Goal: Task Accomplishment & Management: Complete application form

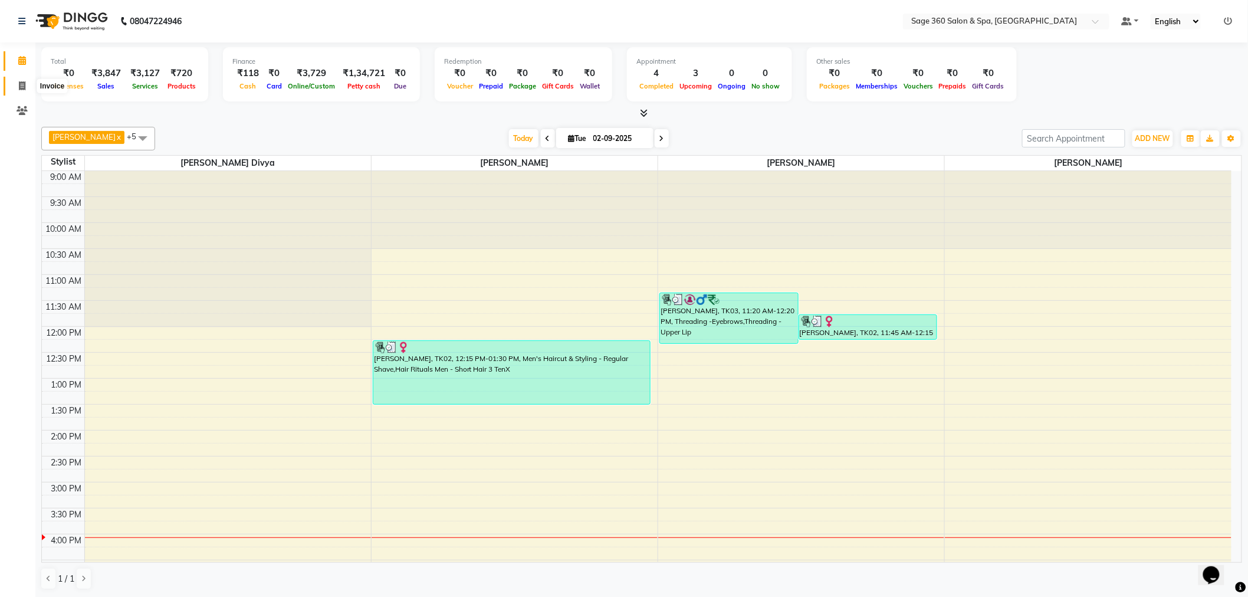
click at [22, 86] on icon at bounding box center [22, 85] width 6 height 9
select select "7678"
select select "service"
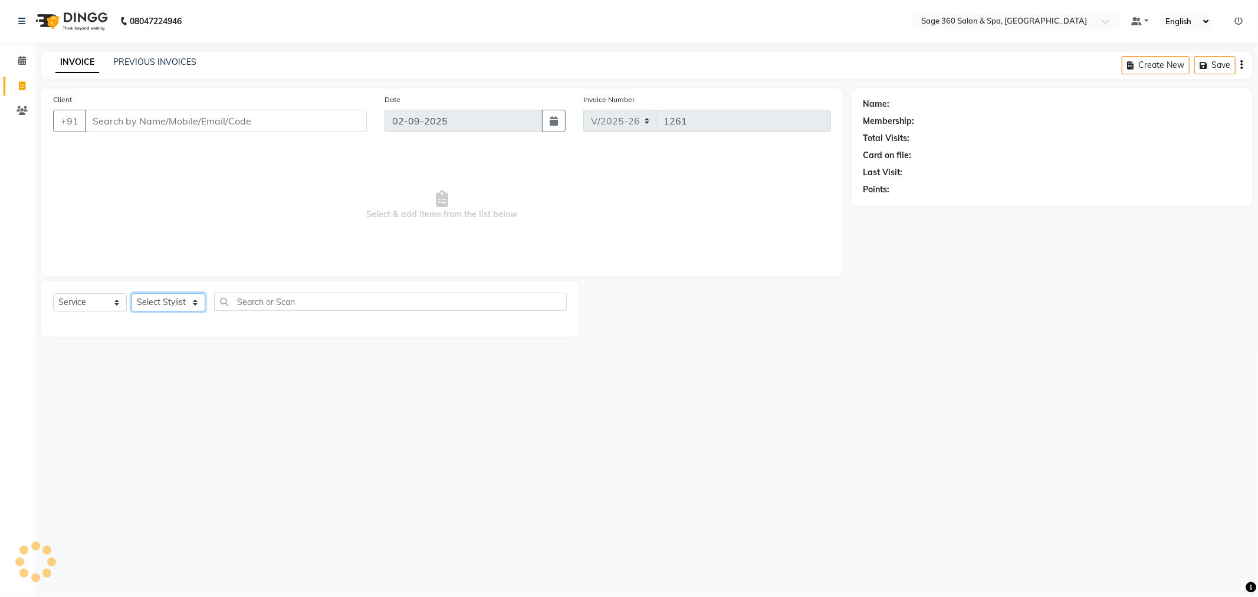
click at [167, 302] on select "Select Stylist" at bounding box center [168, 302] width 74 height 18
select select "90511"
click at [131, 294] on select "Select Stylist Ali Gagan Julie Rai Mamtha r Nadeem Padmja Mitta Paramjot Pavith…" at bounding box center [181, 302] width 100 height 18
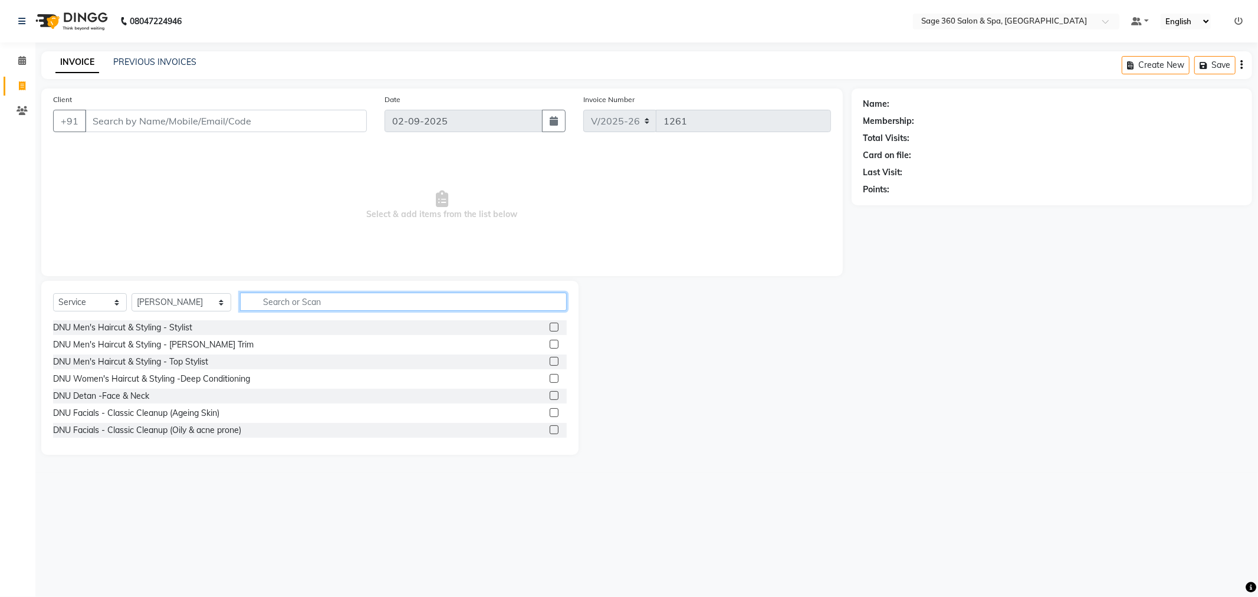
click at [259, 301] on input "text" at bounding box center [403, 301] width 327 height 18
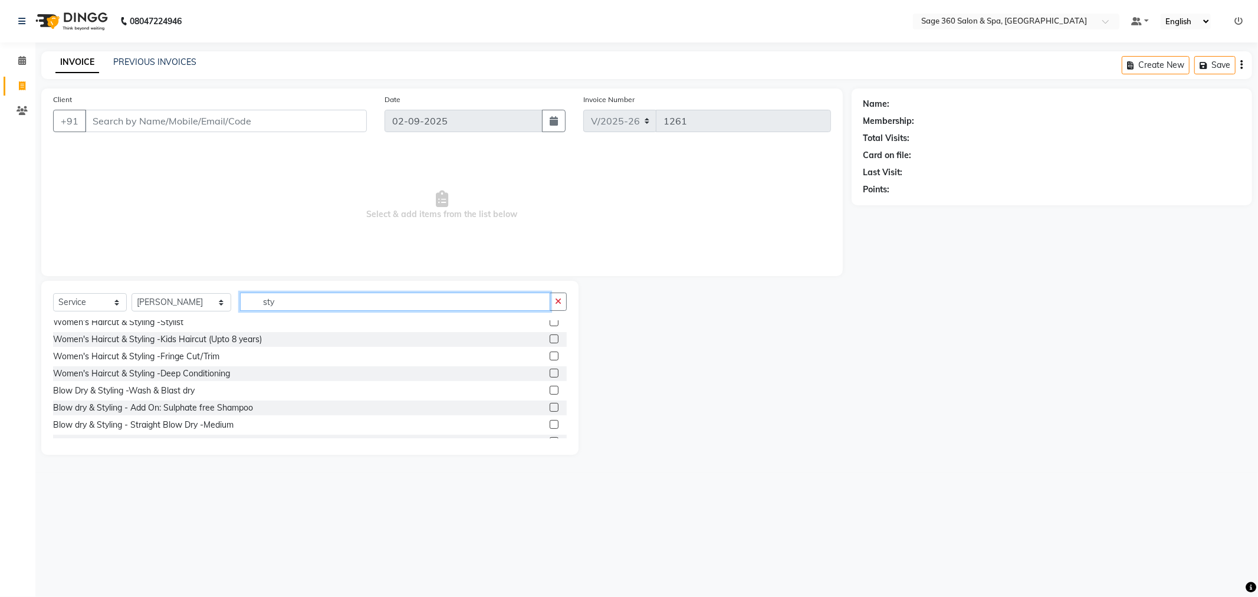
scroll to position [196, 0]
type input "sty"
click at [550, 387] on label at bounding box center [554, 387] width 9 height 9
click at [550, 387] on input "checkbox" at bounding box center [554, 388] width 8 height 8
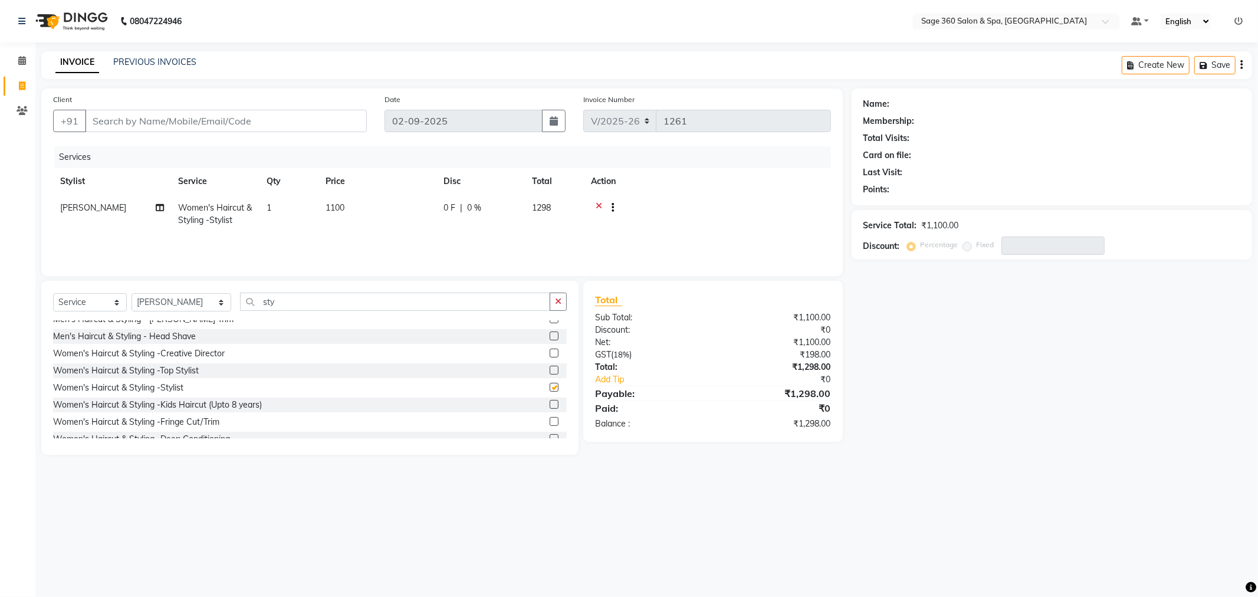
checkbox input "false"
click at [550, 370] on label at bounding box center [554, 370] width 9 height 9
click at [550, 370] on input "checkbox" at bounding box center [554, 371] width 8 height 8
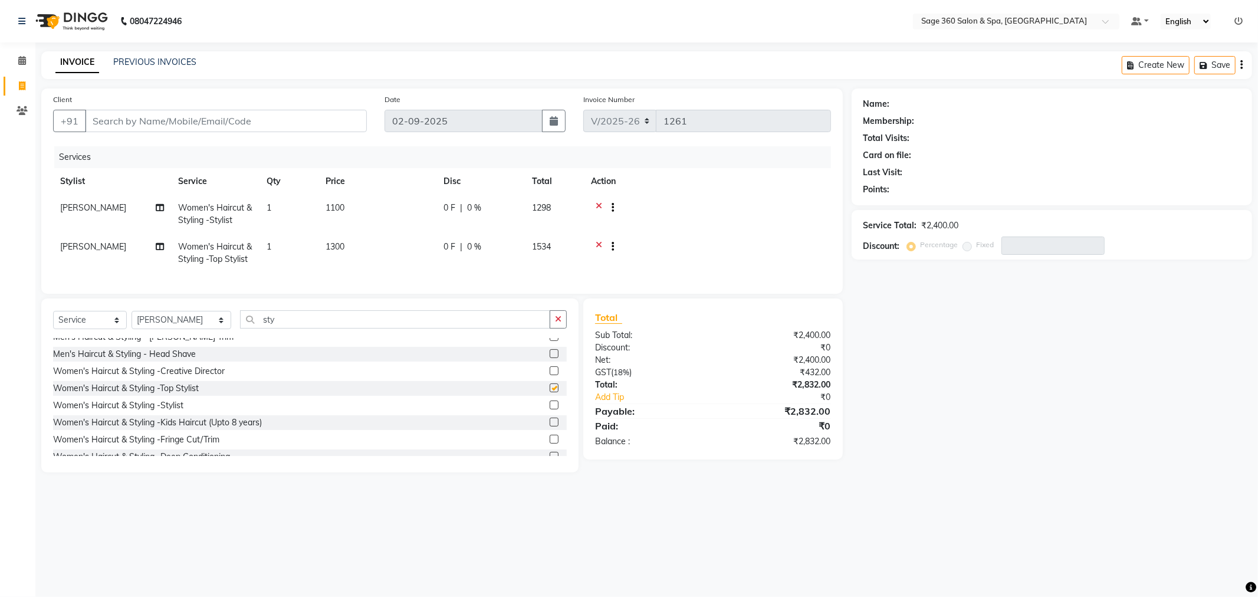
checkbox input "false"
click at [599, 205] on icon at bounding box center [599, 209] width 6 height 15
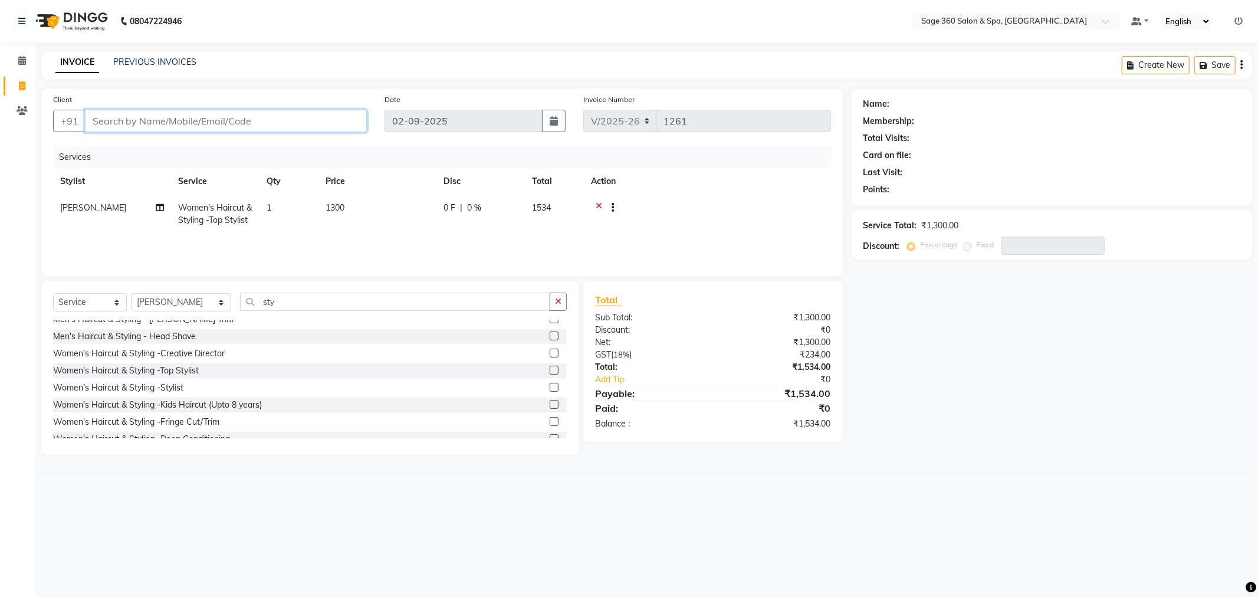
click at [179, 120] on input "Client" at bounding box center [226, 121] width 282 height 22
click at [245, 121] on input "Client" at bounding box center [226, 121] width 282 height 22
type input "6"
type input "0"
type input "6363757647"
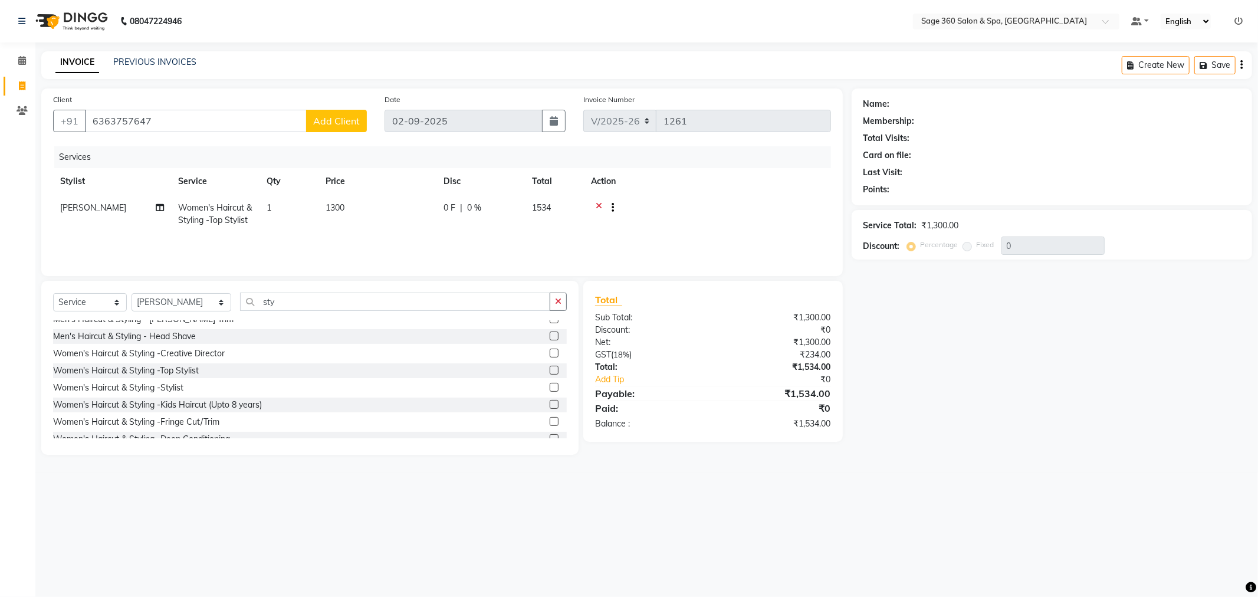
click at [319, 120] on span "Add Client" at bounding box center [336, 121] width 47 height 12
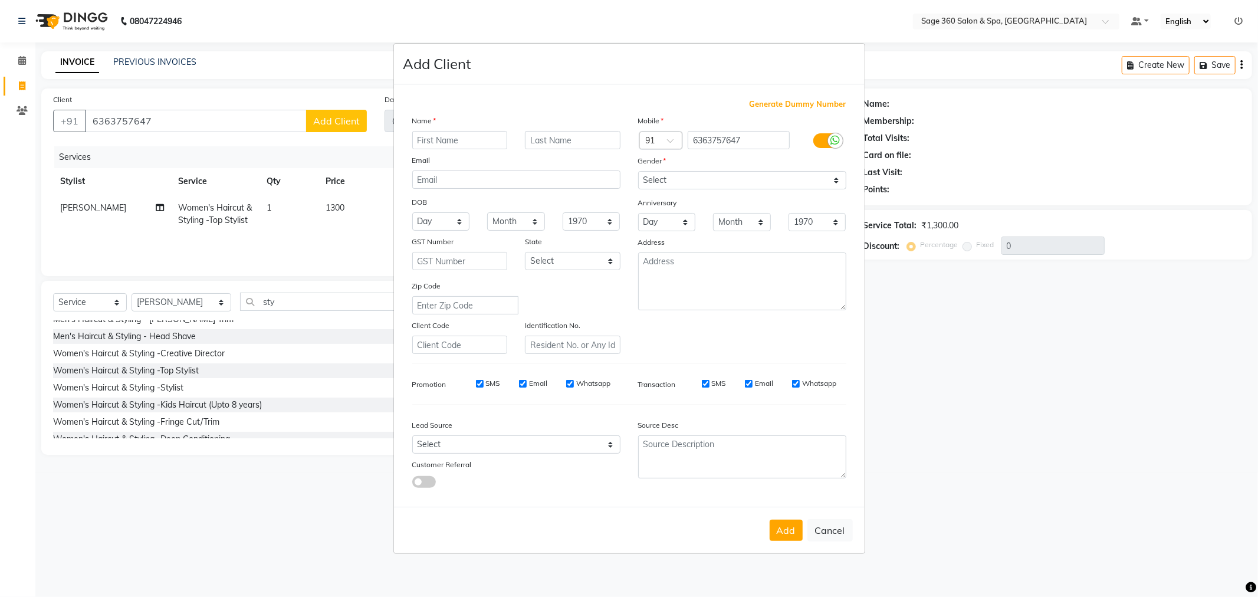
click at [449, 142] on input "text" at bounding box center [460, 140] width 96 height 18
type input "nidhi"
click at [701, 175] on select "Select Male Female Other Prefer Not To Say" at bounding box center [742, 180] width 208 height 18
select select "female"
click at [638, 171] on select "Select Male Female Other Prefer Not To Say" at bounding box center [742, 180] width 208 height 18
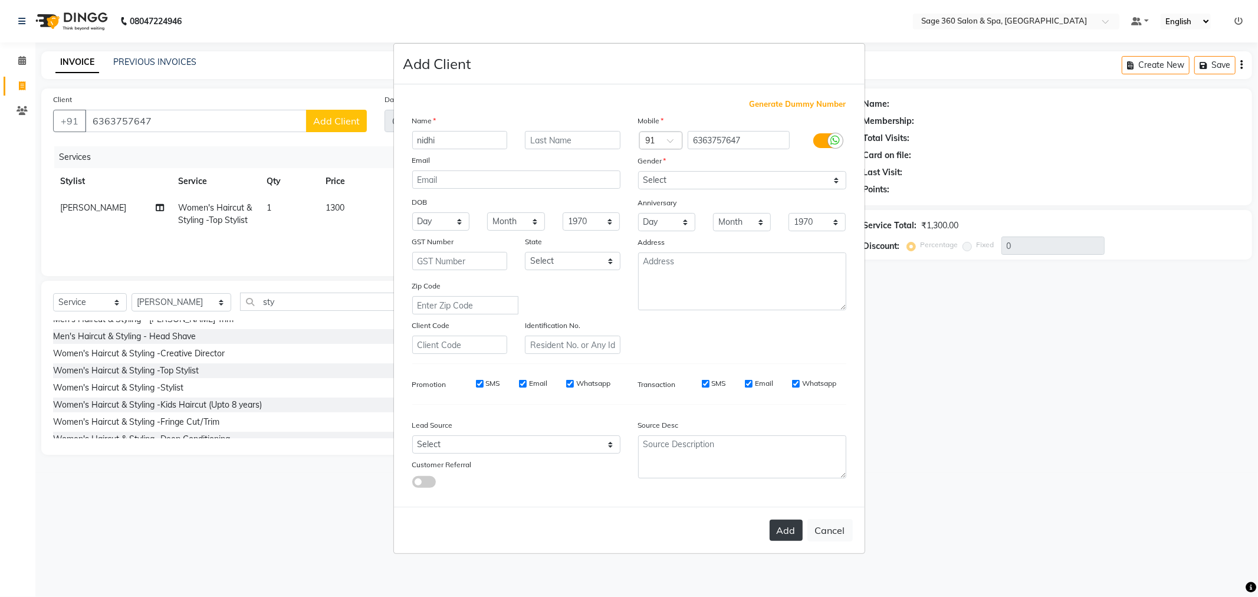
click at [782, 530] on button "Add" at bounding box center [786, 529] width 33 height 21
type input "63******47"
select select
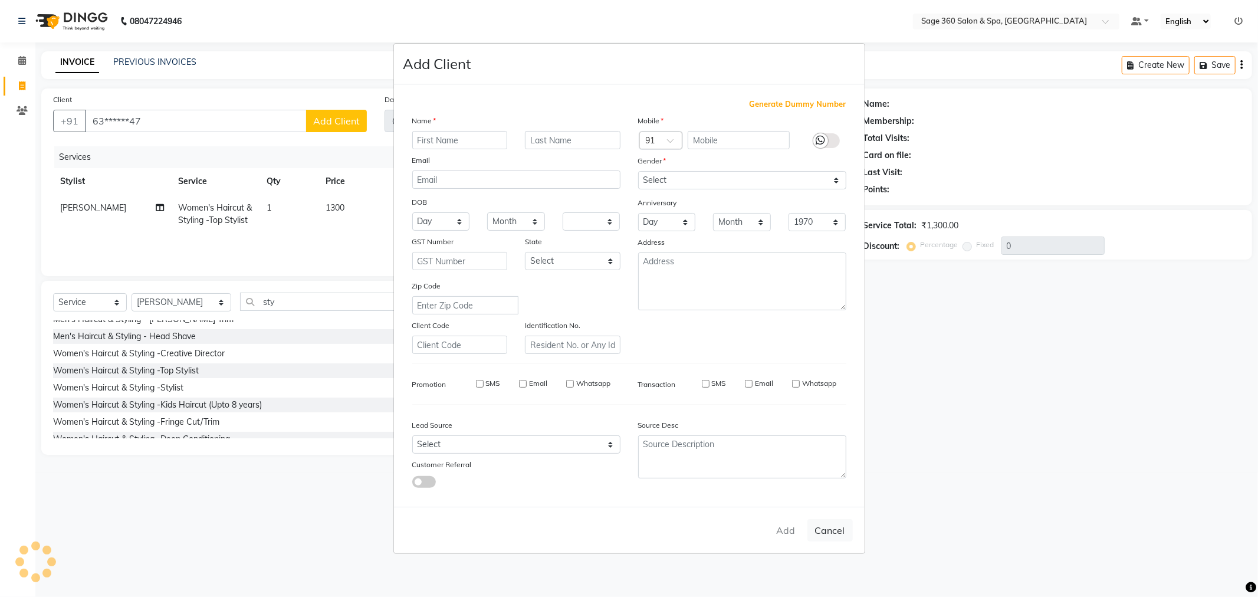
select select
checkbox input "false"
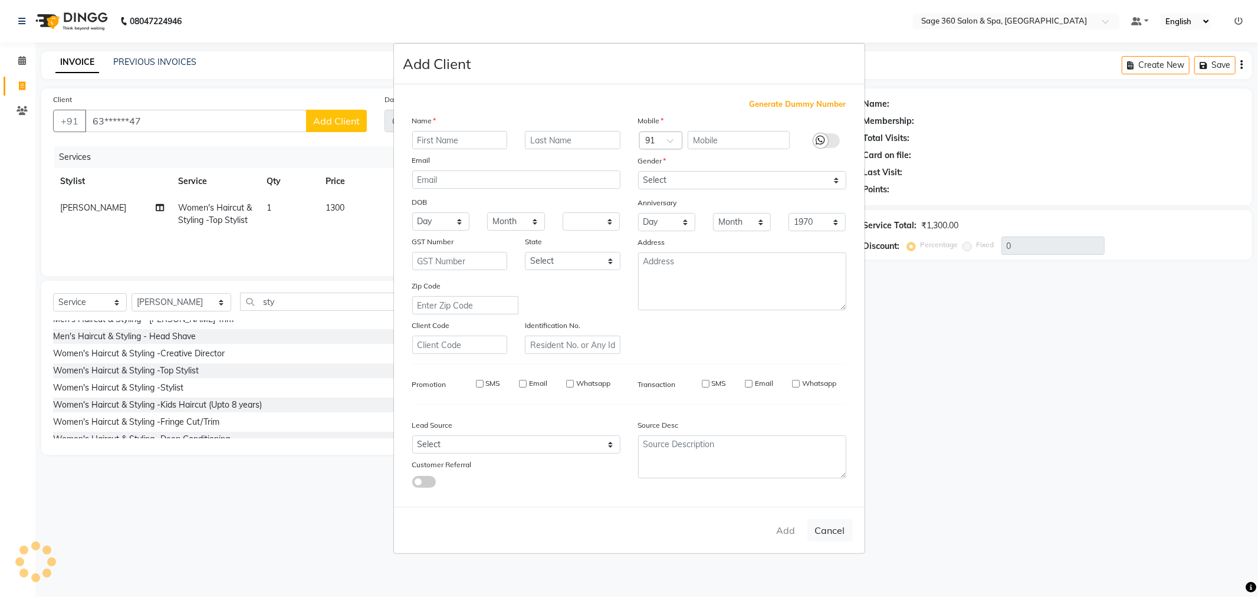
checkbox input "false"
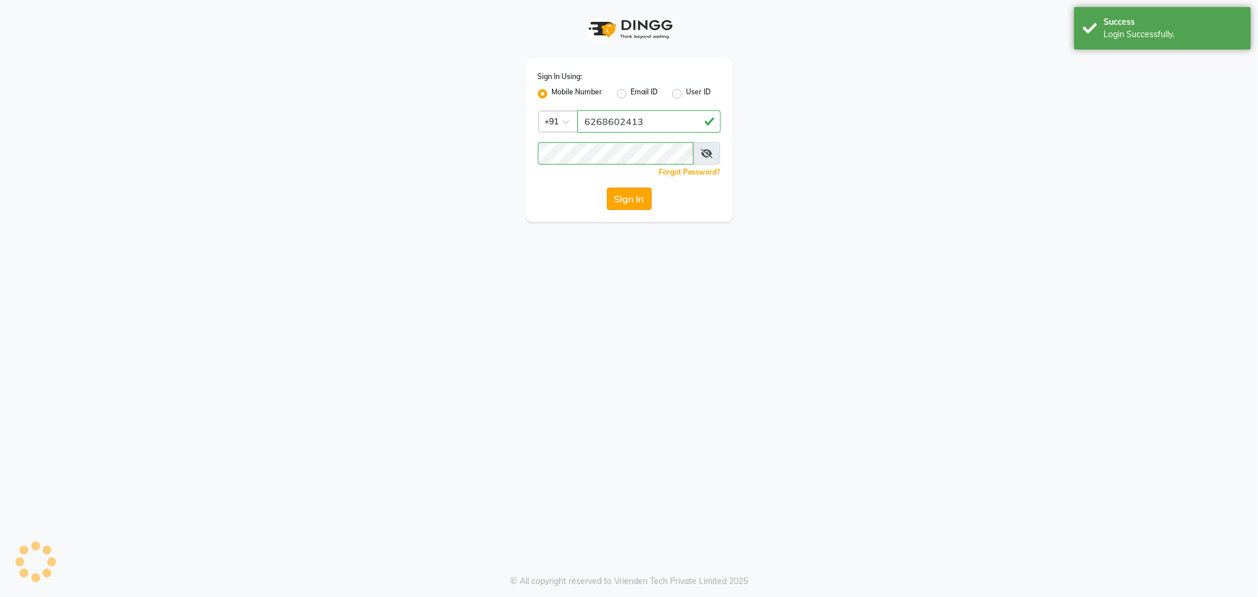
click at [622, 199] on button "Sign In" at bounding box center [629, 199] width 45 height 22
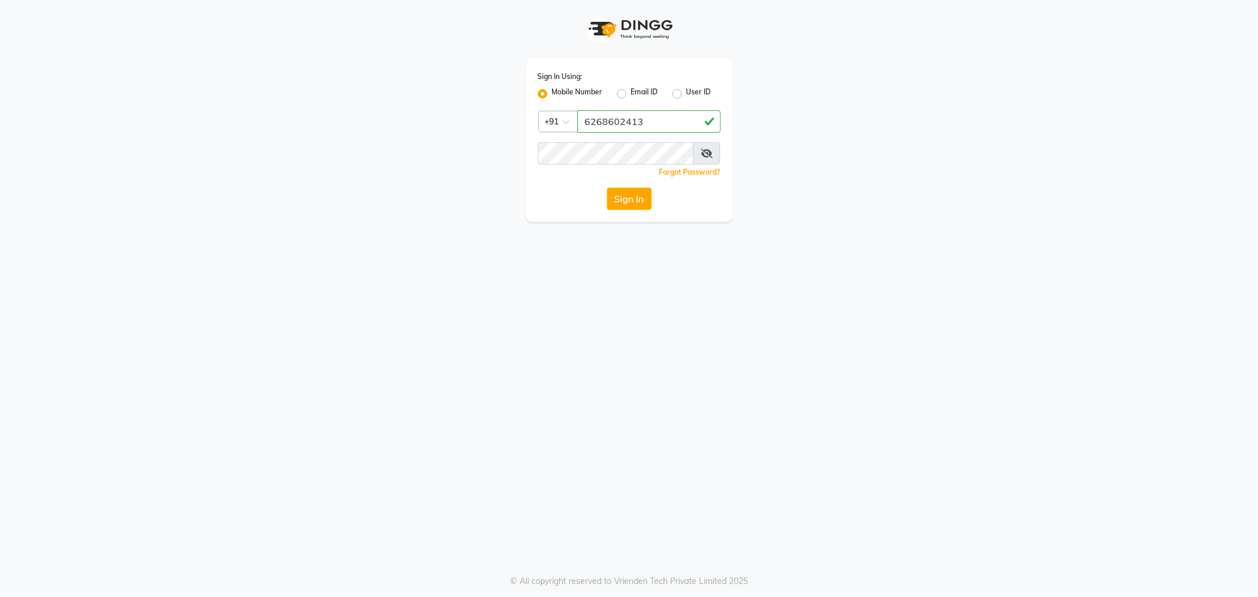
type input "6268602413"
click at [630, 197] on button "Sign In" at bounding box center [629, 199] width 45 height 22
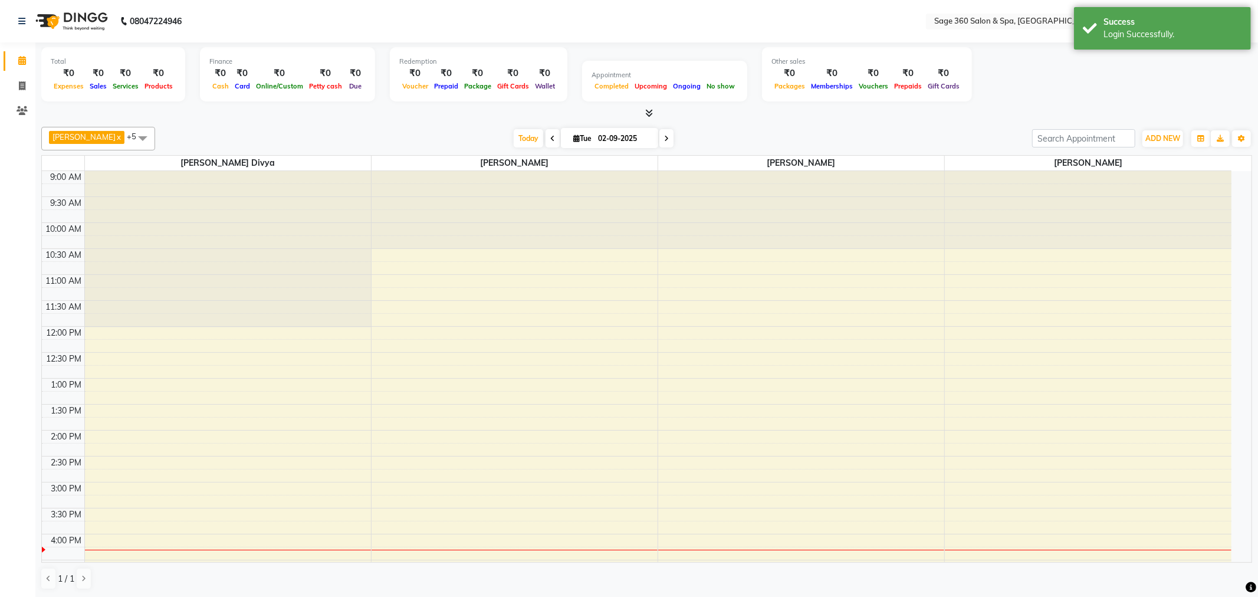
select select "en"
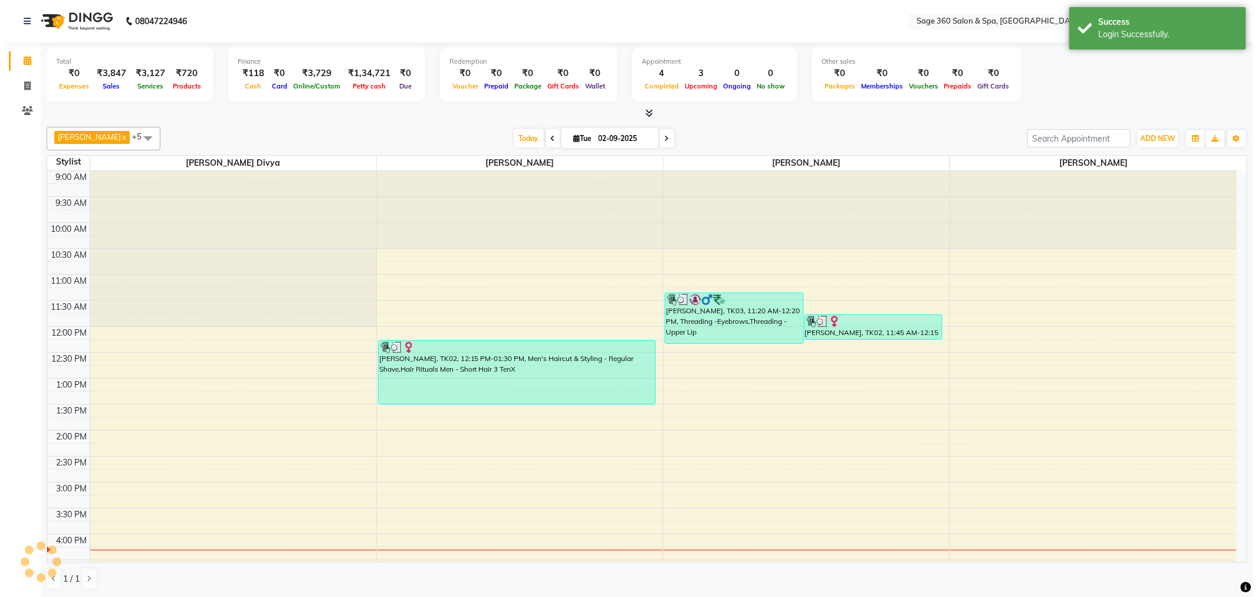
scroll to position [263, 0]
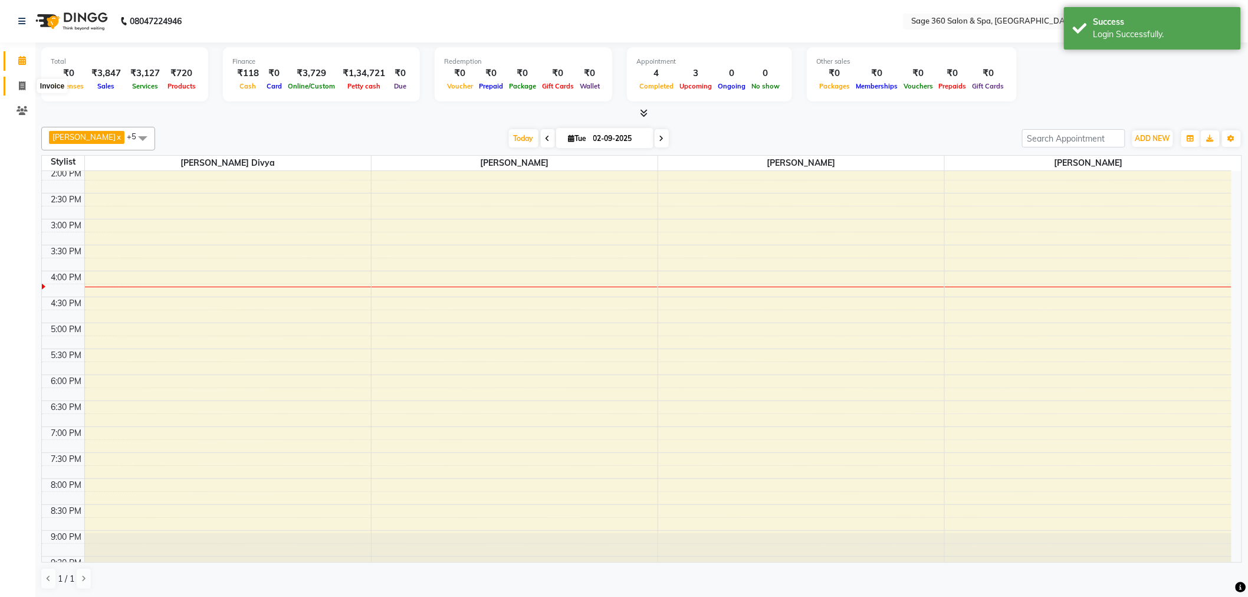
click at [19, 87] on icon at bounding box center [22, 85] width 6 height 9
select select "service"
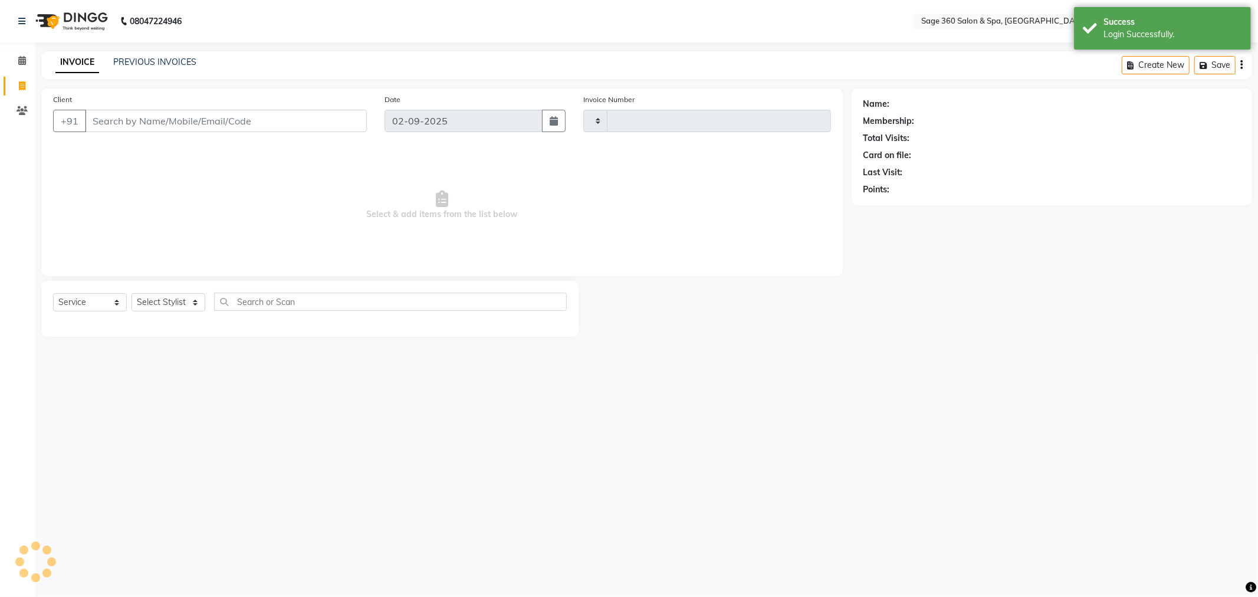
type input "1261"
select select "7678"
click at [147, 303] on select "Select Stylist" at bounding box center [168, 302] width 74 height 18
click at [172, 121] on input "Client" at bounding box center [226, 121] width 282 height 22
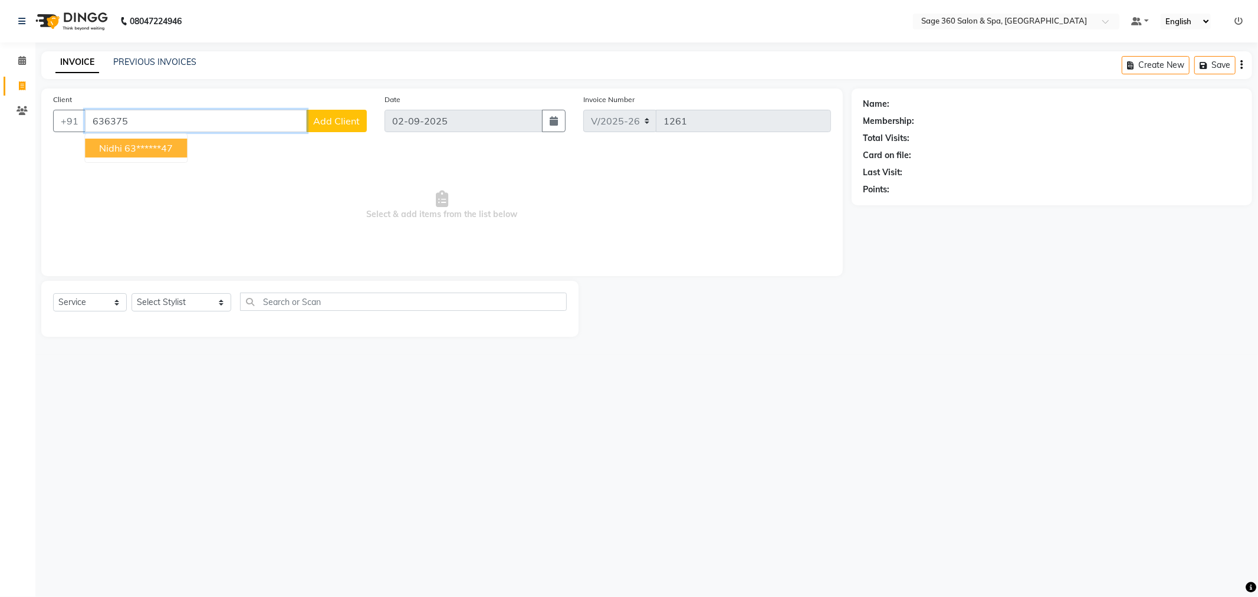
click at [179, 143] on button "nidhi 63******47" at bounding box center [136, 148] width 102 height 19
type input "63******47"
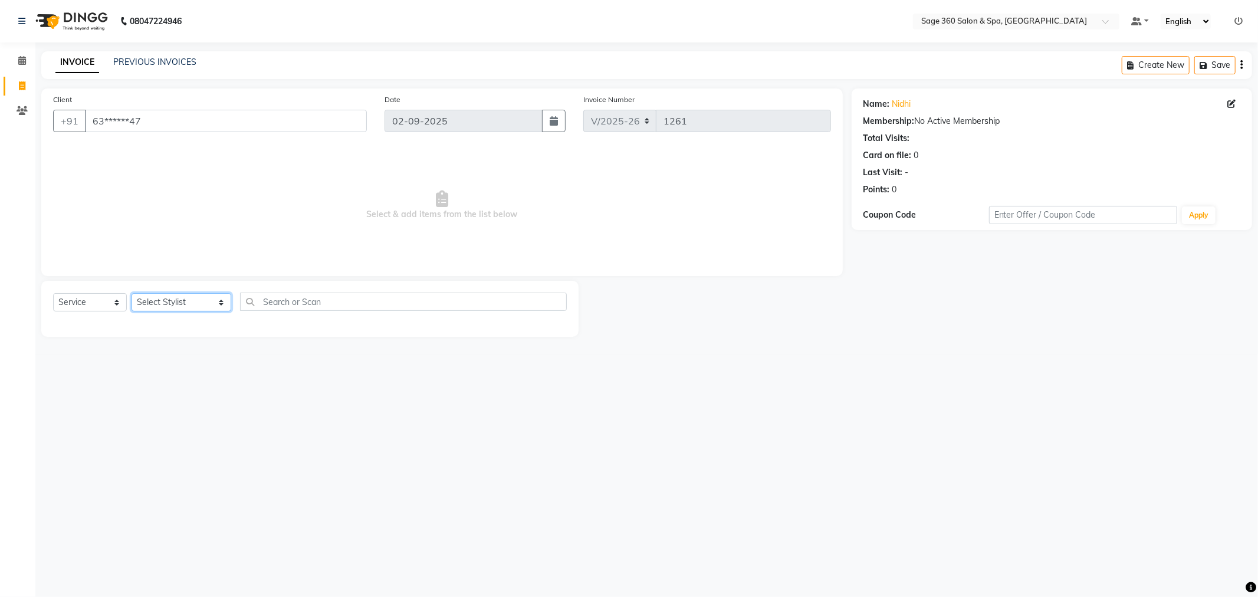
click at [179, 298] on select "Select Stylist Ali Gagan Julie Rai Mamtha r Nadeem Padmja Mitta Paramjot Pavith…" at bounding box center [181, 302] width 100 height 18
select select "90511"
click at [131, 294] on select "Select Stylist Ali Gagan Julie Rai Mamtha r Nadeem Padmja Mitta Paramjot Pavith…" at bounding box center [181, 302] width 100 height 18
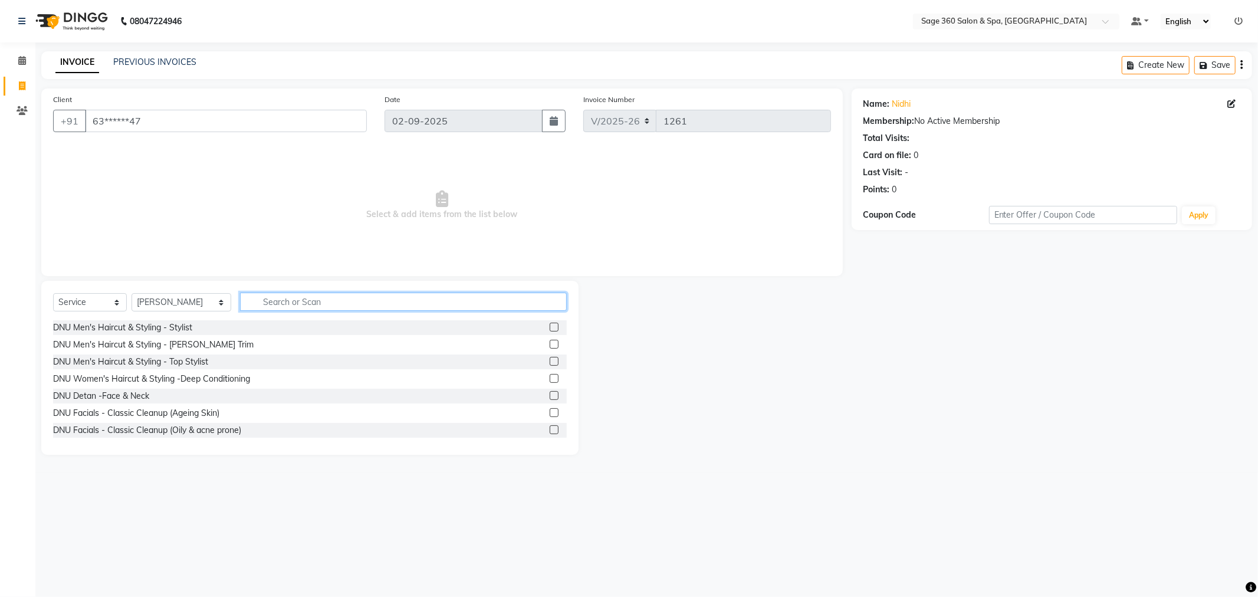
click at [255, 302] on input "text" at bounding box center [403, 301] width 327 height 18
click at [426, 297] on input "text" at bounding box center [403, 301] width 327 height 18
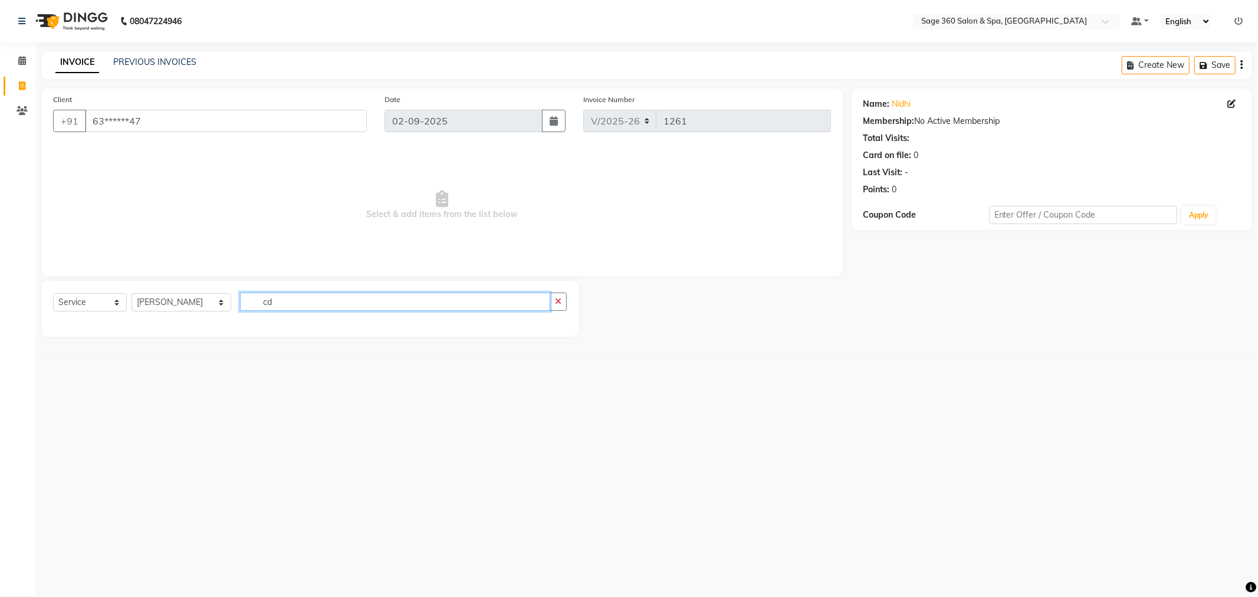
type input "c"
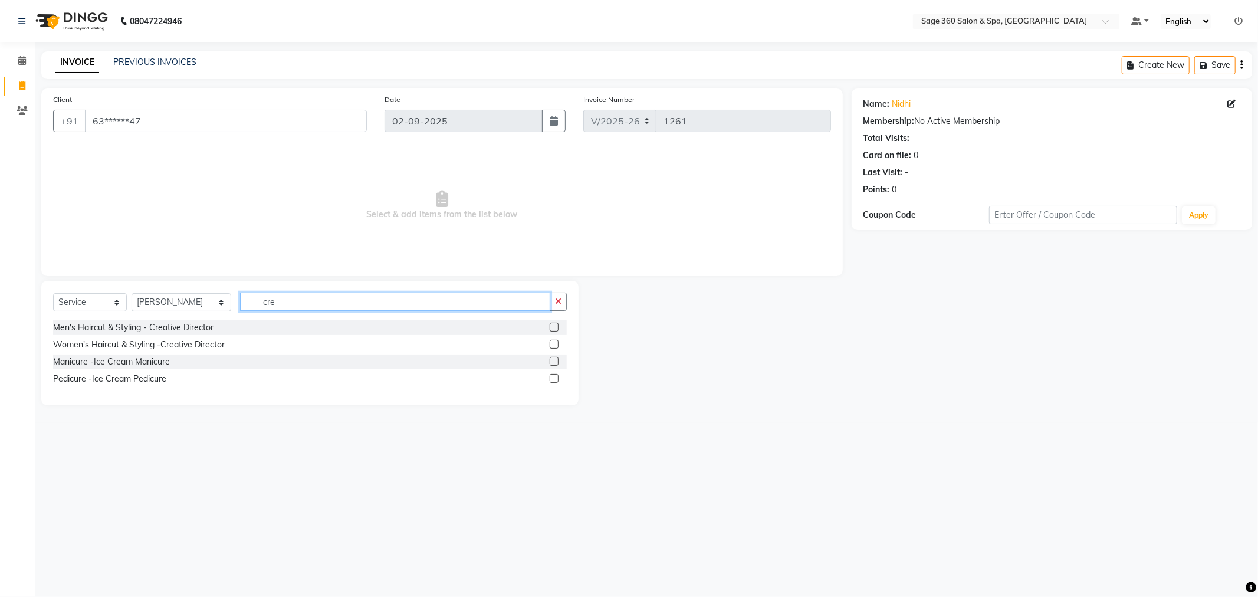
type input "cre"
click at [554, 343] on label at bounding box center [554, 344] width 9 height 9
click at [554, 343] on input "checkbox" at bounding box center [554, 345] width 8 height 8
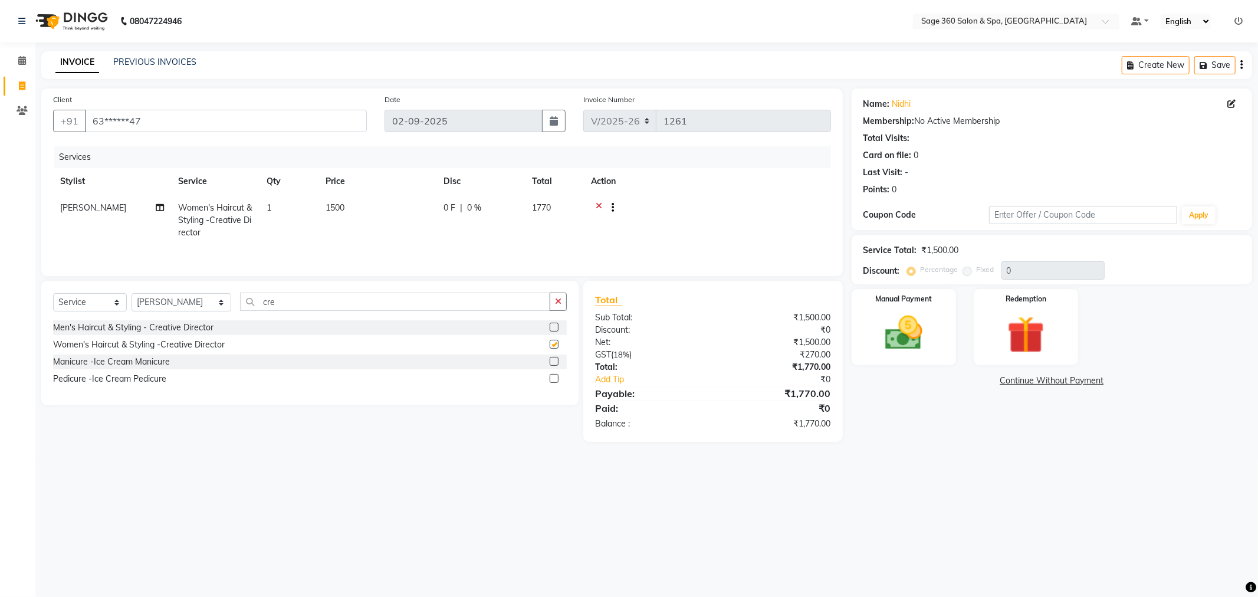
checkbox input "false"
click at [557, 302] on icon "button" at bounding box center [558, 301] width 6 height 8
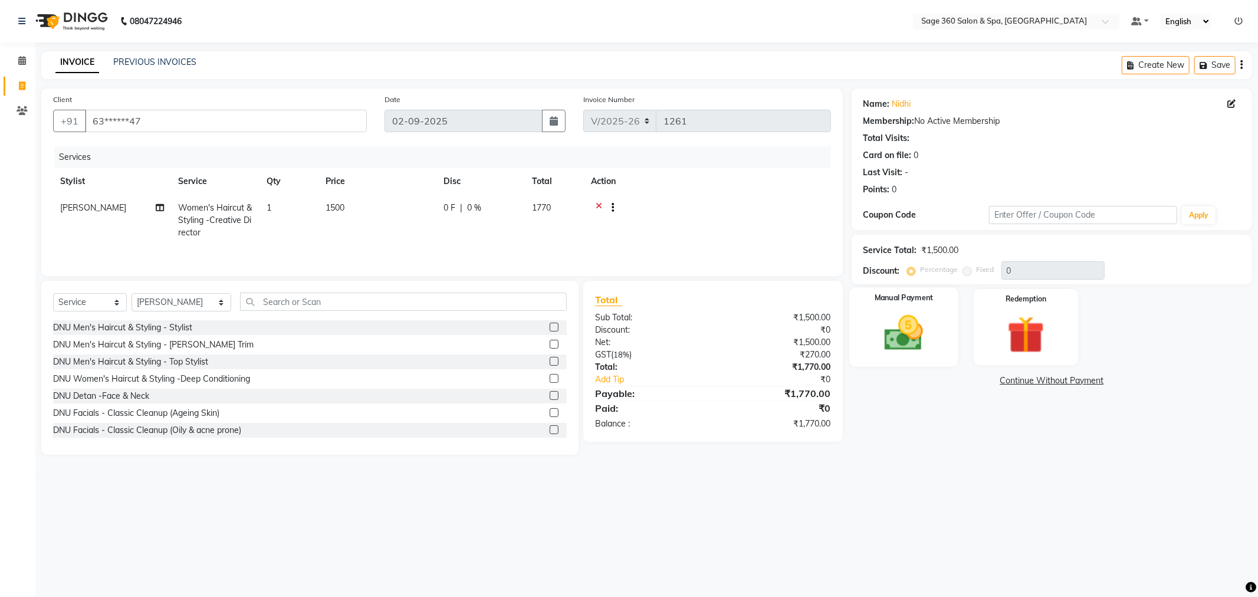
click at [925, 331] on img at bounding box center [903, 333] width 63 height 45
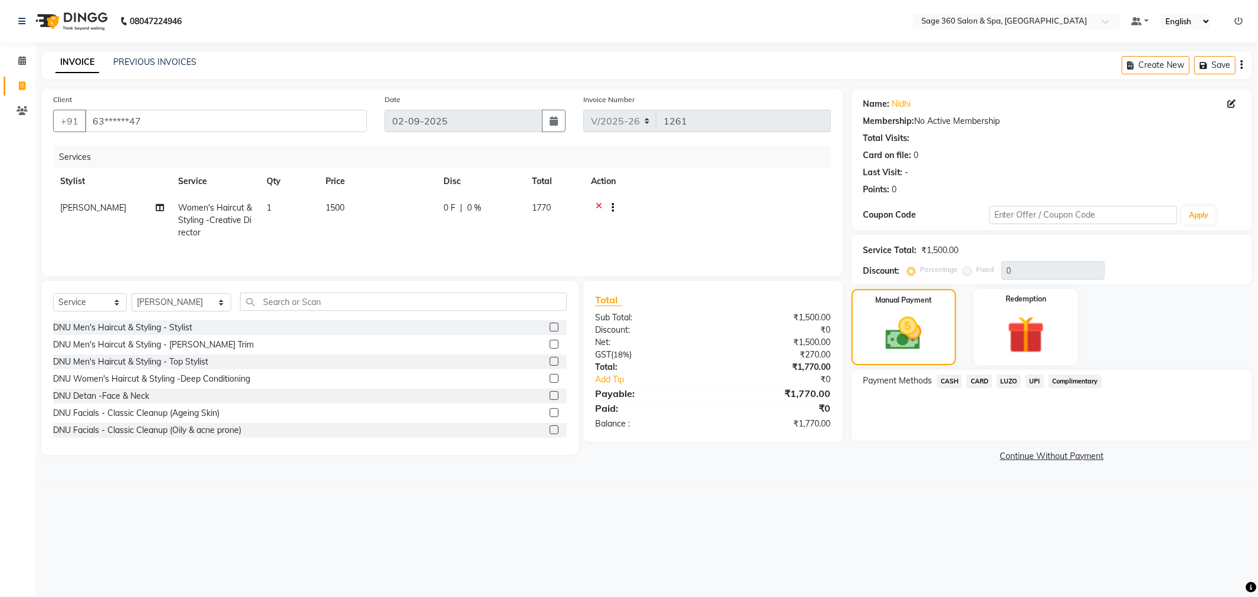
click at [1011, 382] on span "LUZO" at bounding box center [1009, 381] width 24 height 14
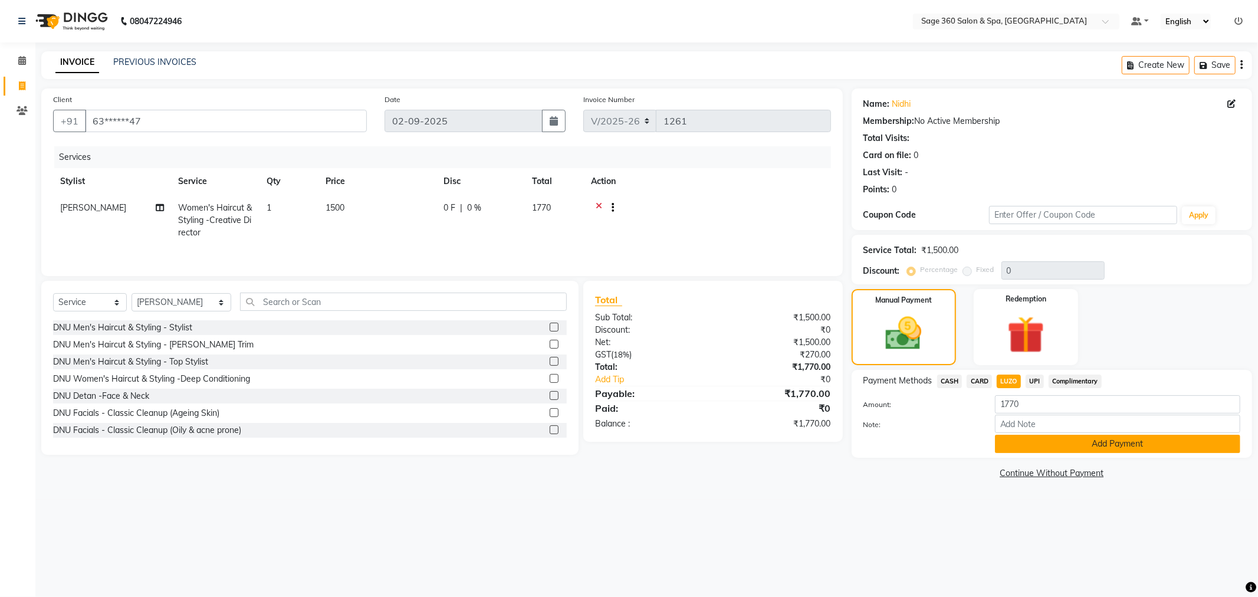
click at [1048, 445] on button "Add Payment" at bounding box center [1117, 444] width 245 height 18
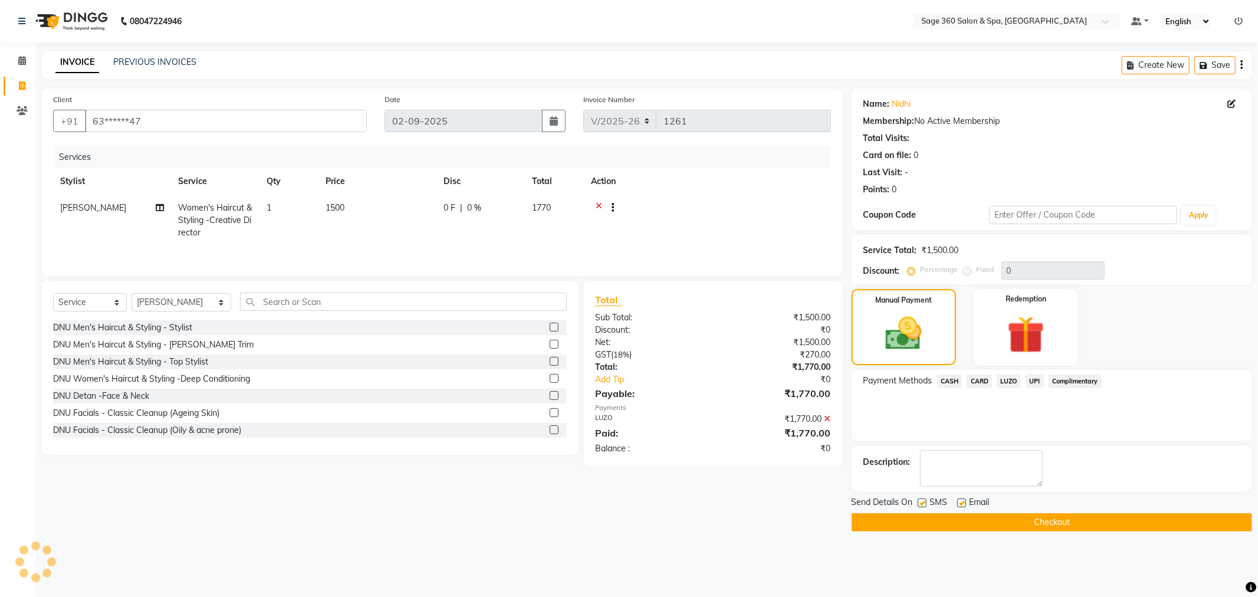
click at [959, 502] on label at bounding box center [961, 502] width 9 height 9
click at [959, 502] on input "checkbox" at bounding box center [961, 503] width 8 height 8
checkbox input "false"
click at [967, 521] on button "Checkout" at bounding box center [1051, 522] width 400 height 18
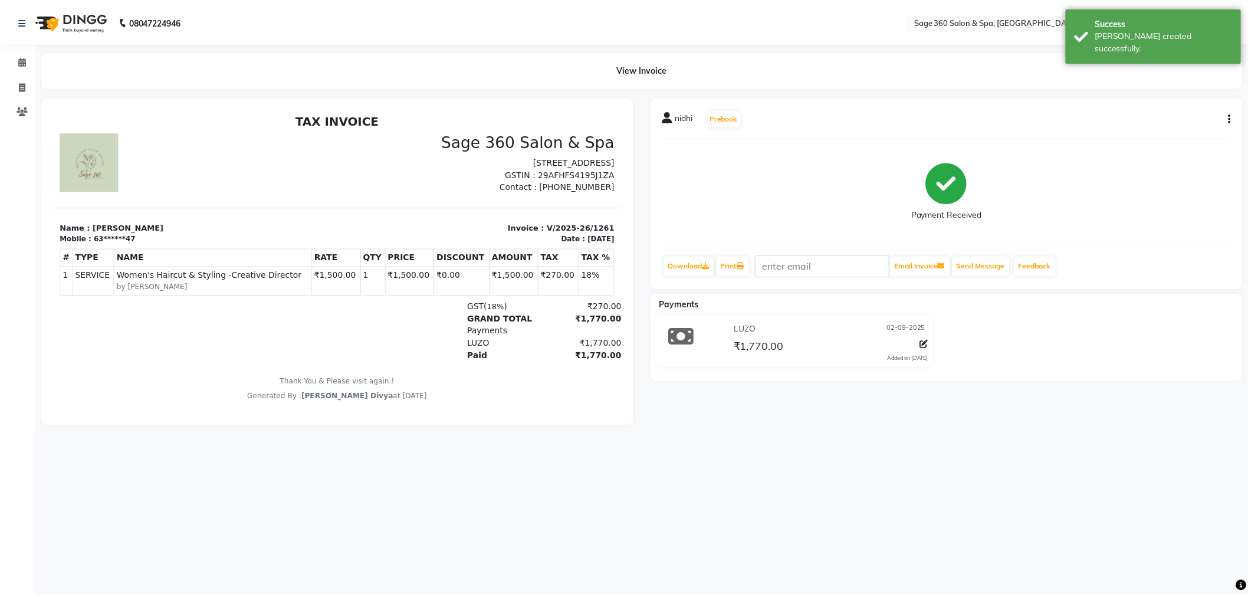
scroll to position [9, 0]
click at [22, 57] on icon at bounding box center [22, 60] width 8 height 9
